Goal: Book appointment/travel/reservation

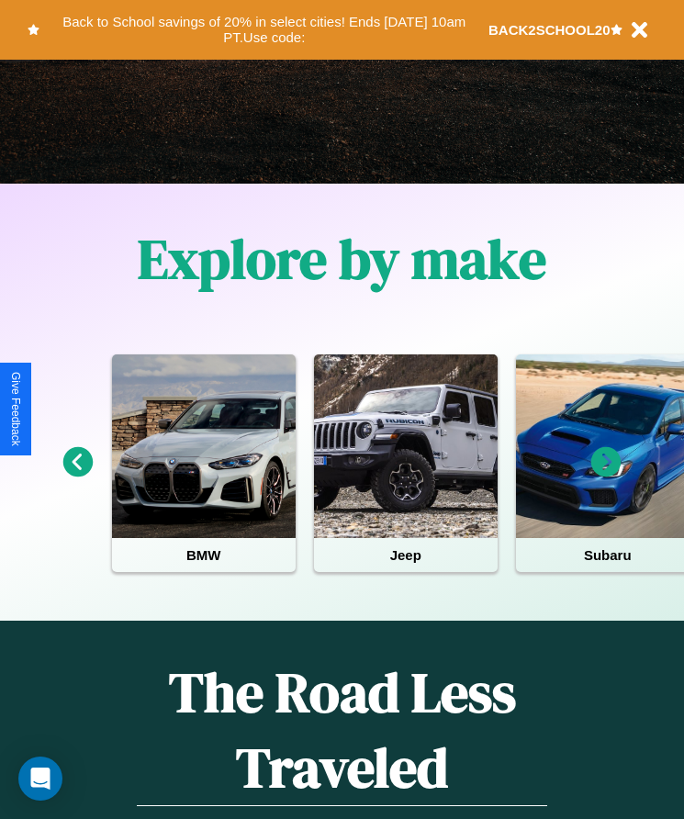
scroll to position [307, 0]
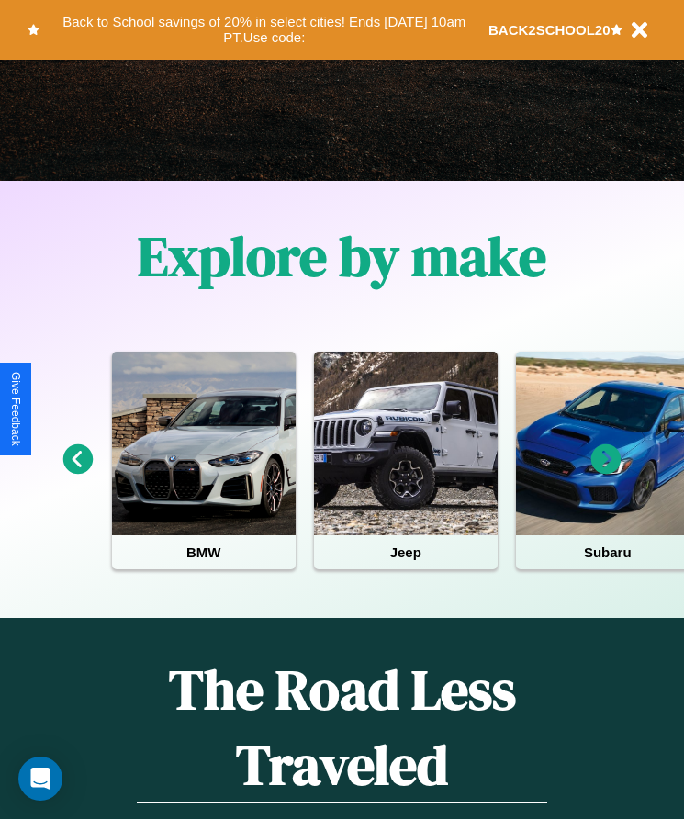
click at [77, 472] on icon at bounding box center [78, 460] width 30 height 30
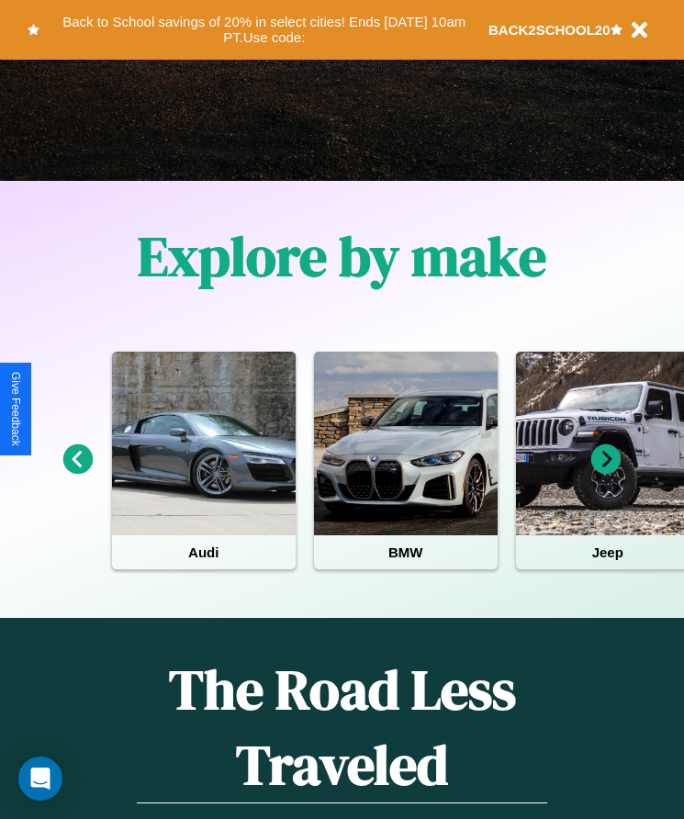
click at [606, 472] on icon at bounding box center [606, 460] width 30 height 30
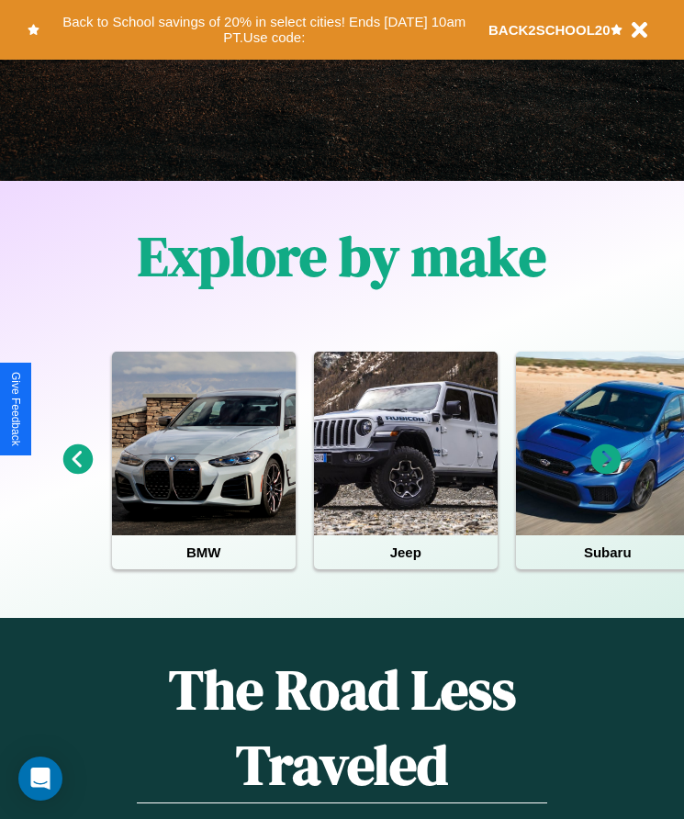
click at [606, 472] on icon at bounding box center [606, 460] width 30 height 30
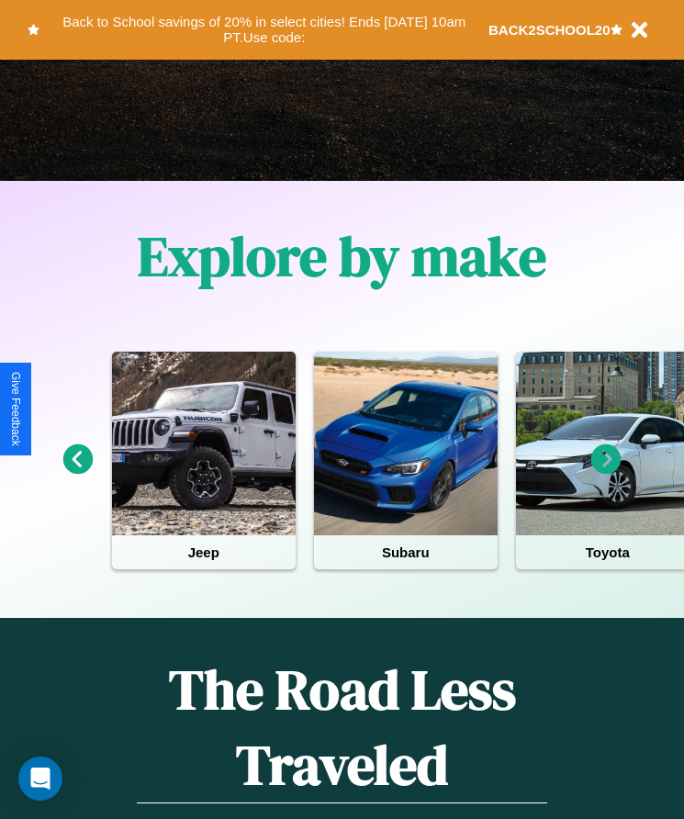
click at [606, 472] on icon at bounding box center [606, 460] width 30 height 30
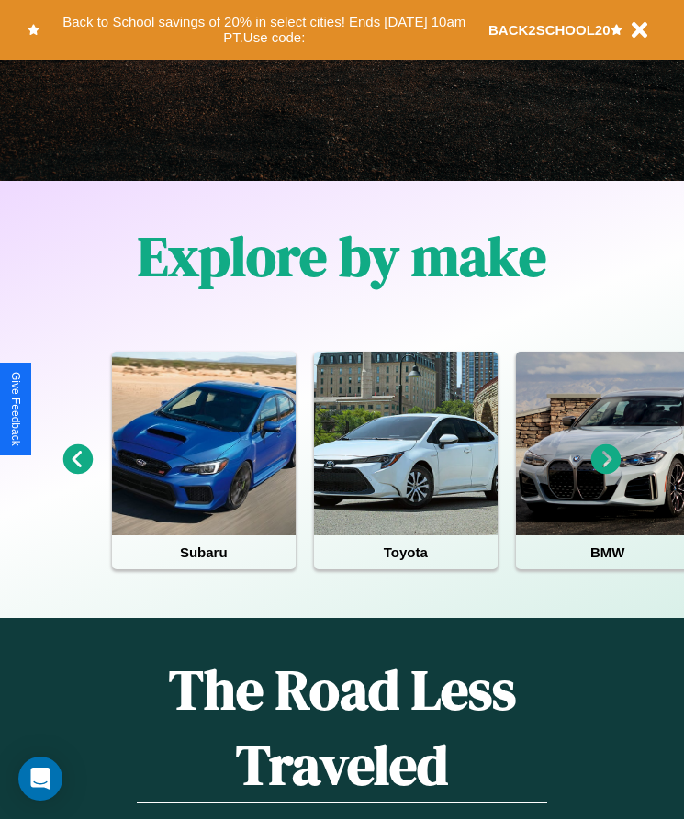
click at [606, 472] on icon at bounding box center [606, 460] width 30 height 30
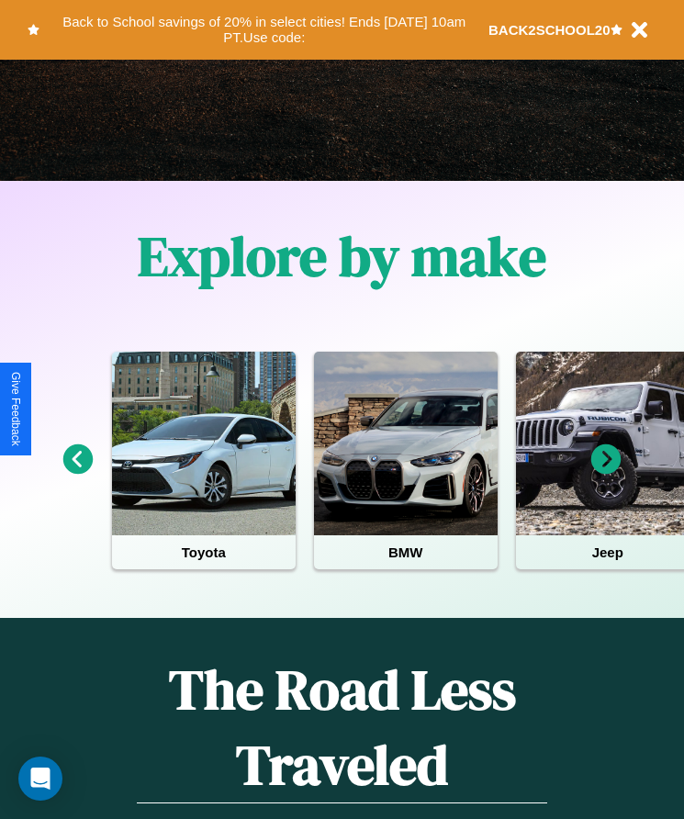
click at [606, 472] on icon at bounding box center [606, 460] width 30 height 30
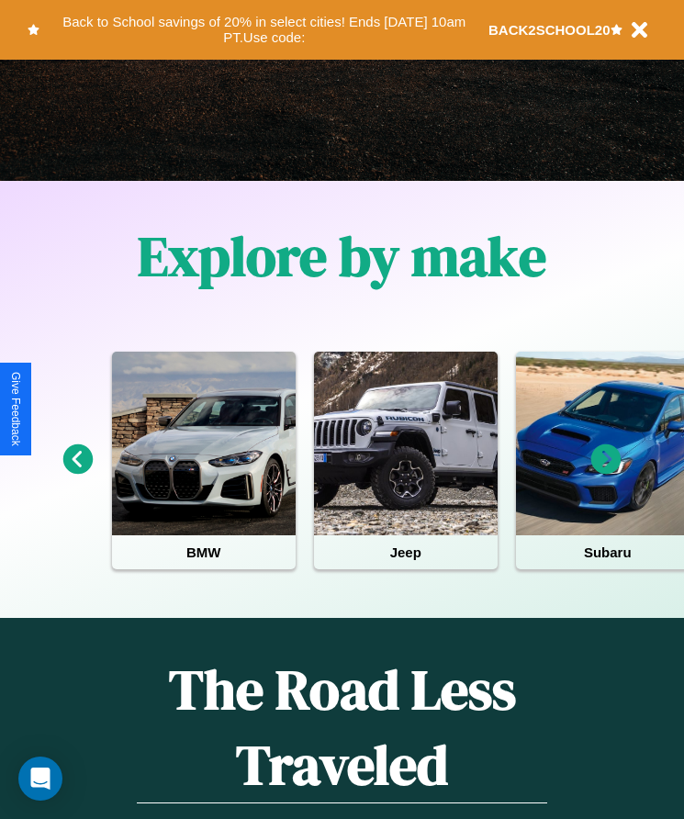
click at [606, 472] on icon at bounding box center [606, 460] width 30 height 30
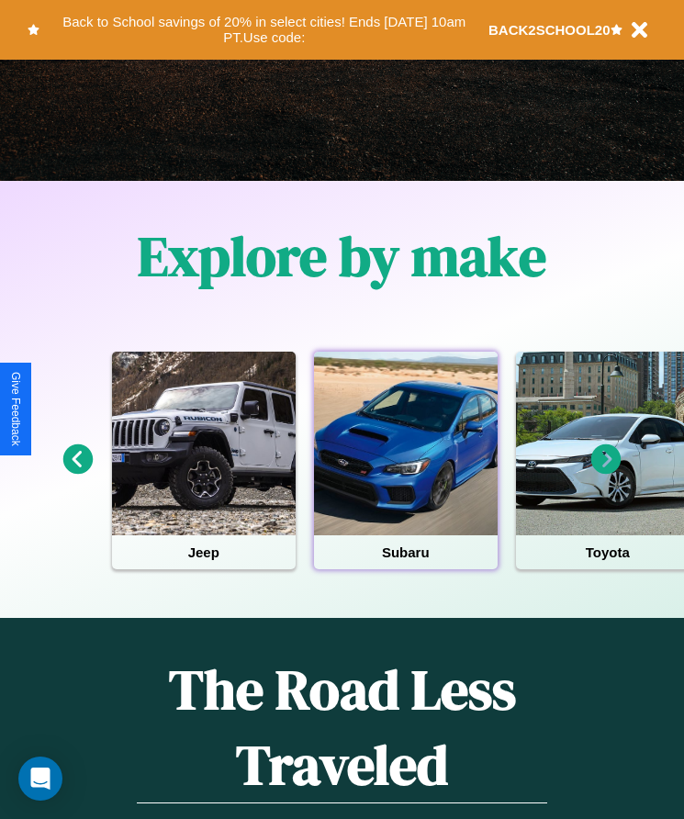
click at [405, 472] on div at bounding box center [406, 444] width 184 height 184
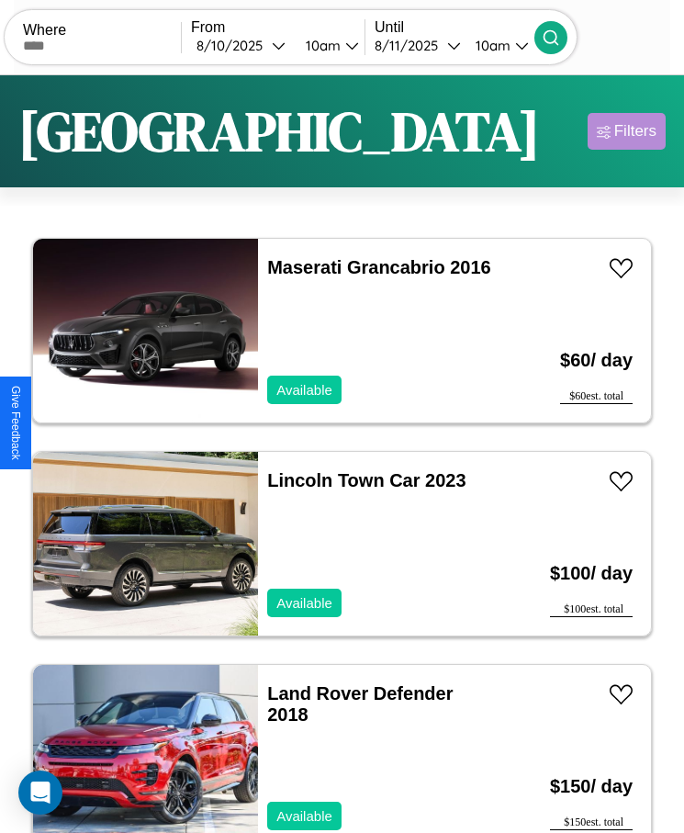
click at [626, 131] on div "Filters" at bounding box center [635, 131] width 42 height 18
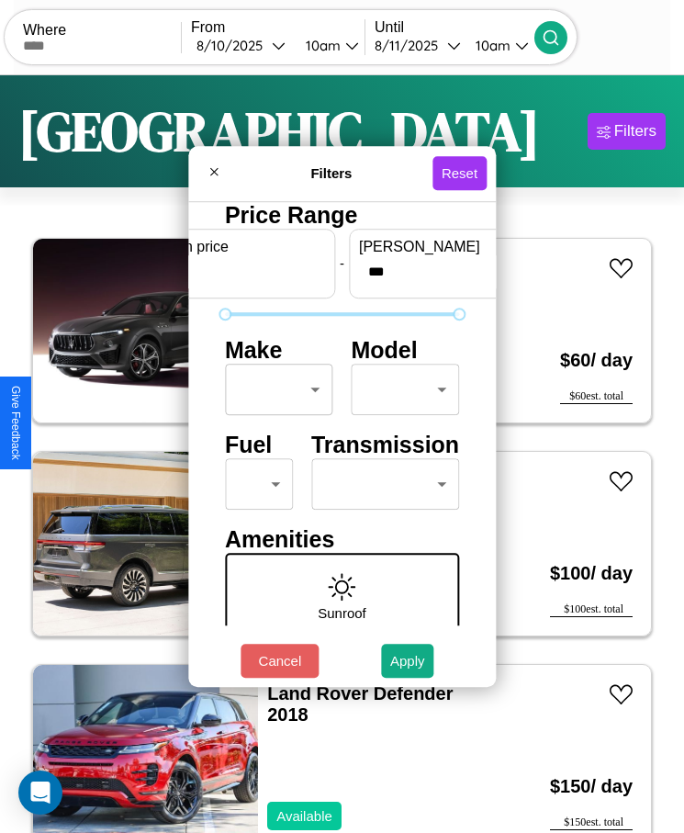
click at [274, 389] on body "CarGo Where From [DATE] 10am Until [DATE] 10am Become a Host Login Sign Up Dall…" at bounding box center [342, 439] width 684 height 879
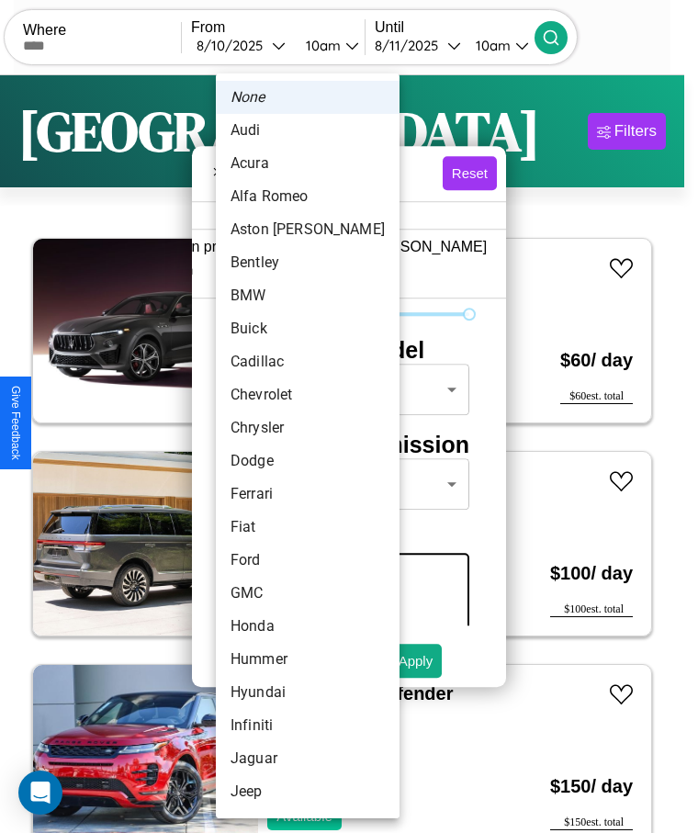
scroll to position [115, 0]
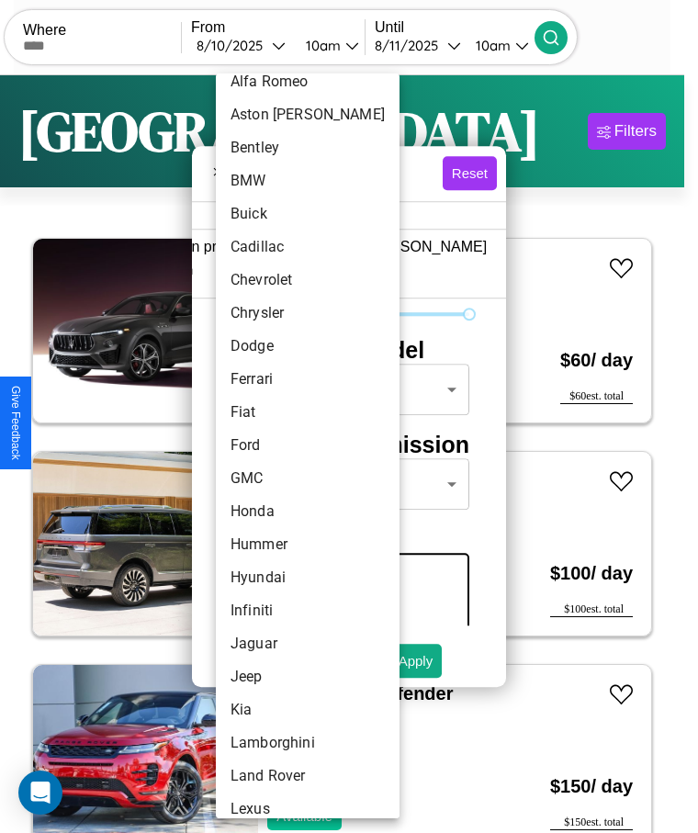
click at [273, 445] on li "Ford" at bounding box center [308, 445] width 184 height 33
type input "****"
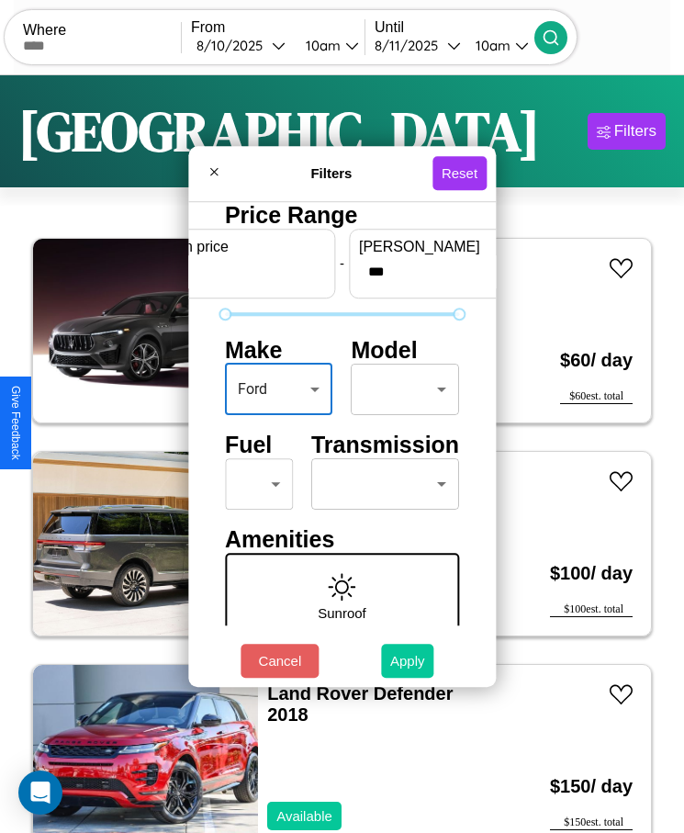
click at [408, 660] on button "Apply" at bounding box center [407, 661] width 53 height 34
